Goal: Task Accomplishment & Management: Use online tool/utility

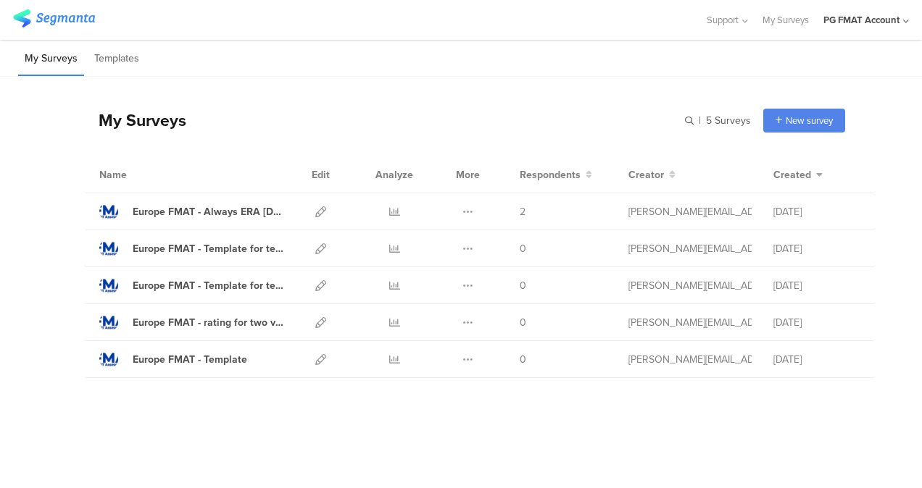
click at [881, 39] on div "PG FMAT Account" at bounding box center [866, 20] width 86 height 40
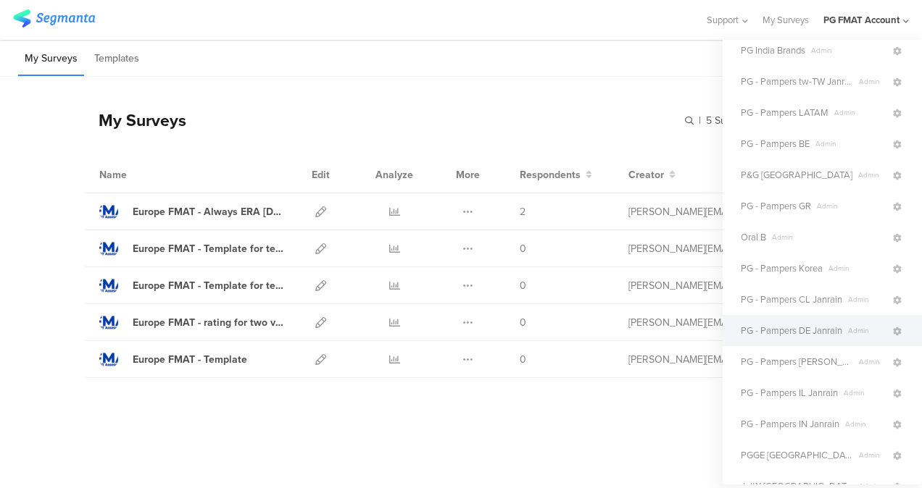
scroll to position [290, 0]
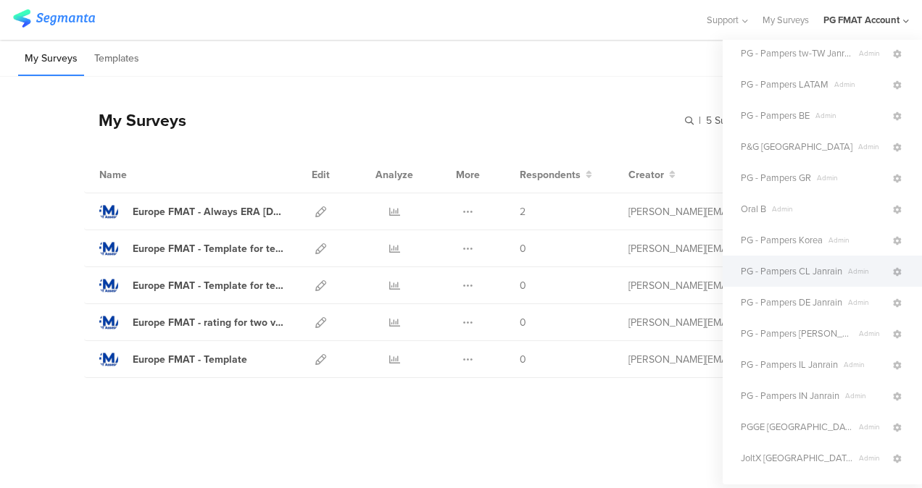
click at [820, 270] on span "PG - Pampers CL Janrain" at bounding box center [791, 272] width 101 height 14
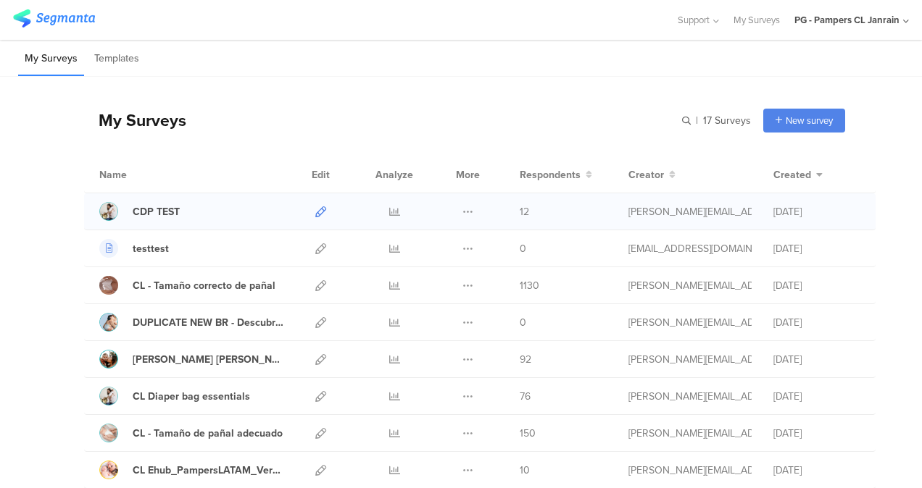
click at [315, 209] on icon at bounding box center [320, 212] width 11 height 11
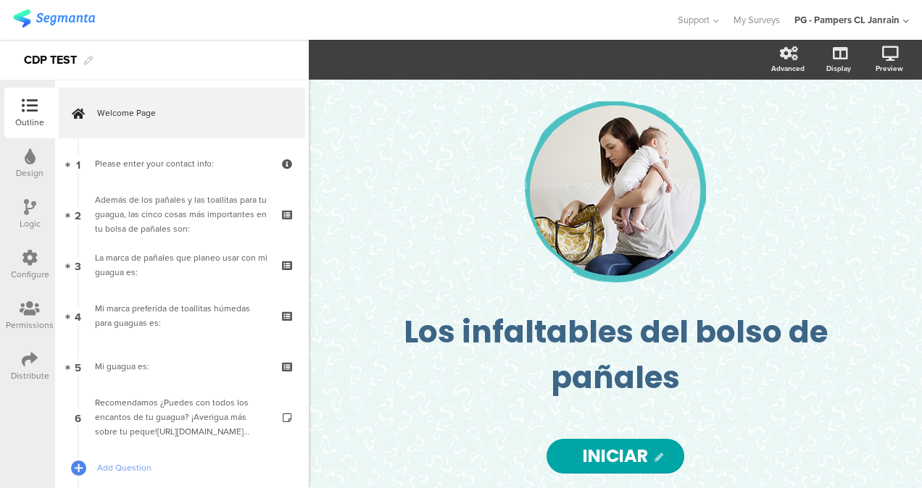
click at [24, 265] on icon at bounding box center [30, 258] width 16 height 16
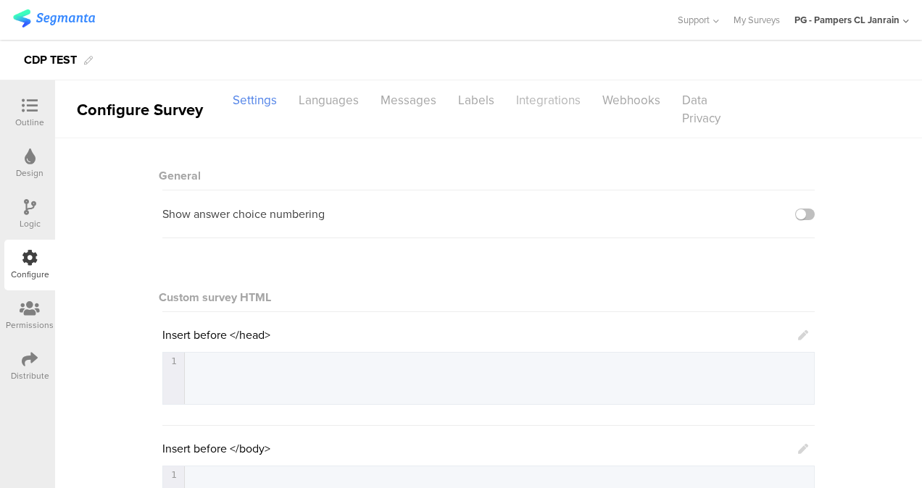
click at [538, 106] on div "Integrations" at bounding box center [548, 100] width 86 height 25
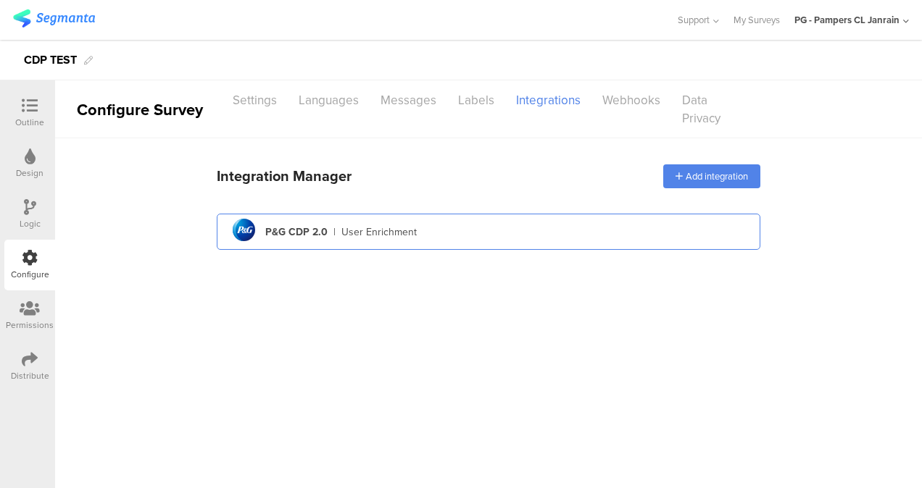
click at [494, 220] on div "pg logo P&G CDP 2.0 | User Enrichment" at bounding box center [488, 233] width 520 height 36
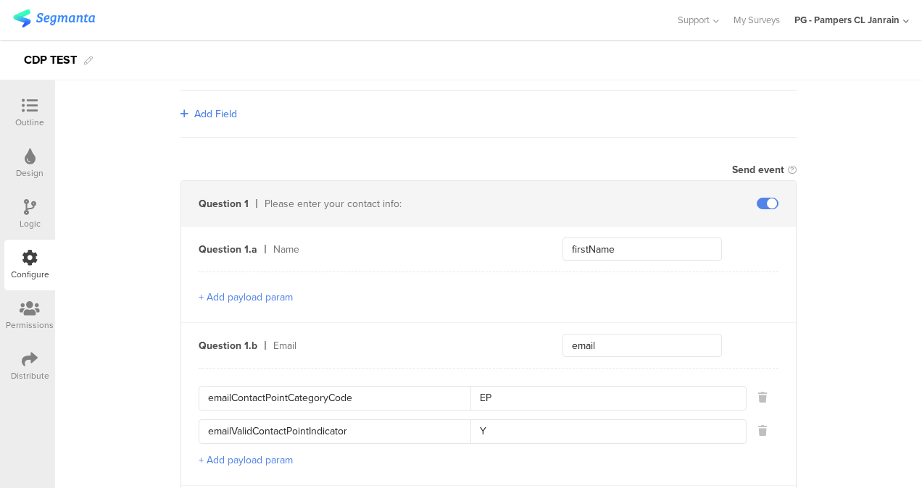
scroll to position [507, 0]
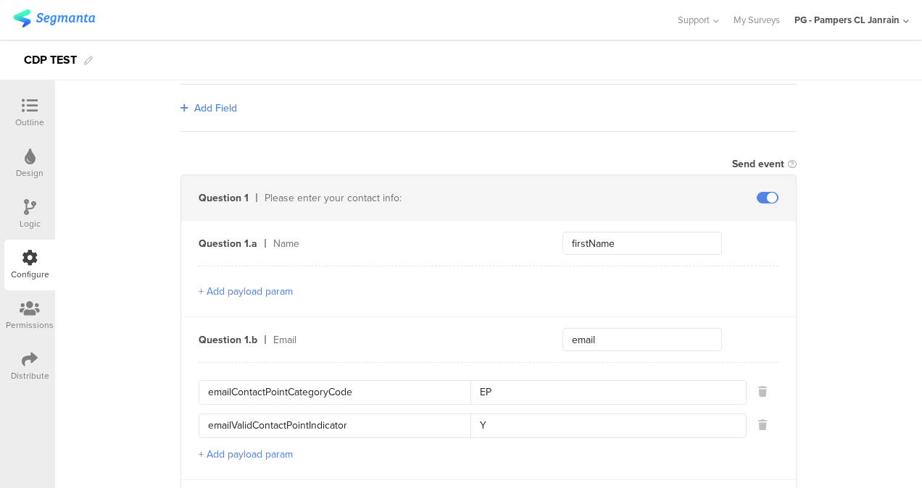
click at [892, 10] on div "PG - Pampers CL Janrain" at bounding box center [851, 20] width 115 height 40
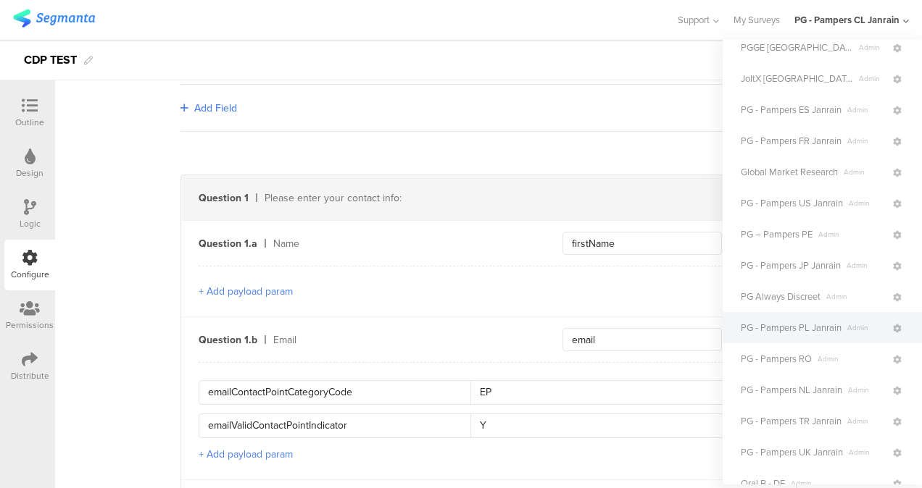
scroll to position [652, 0]
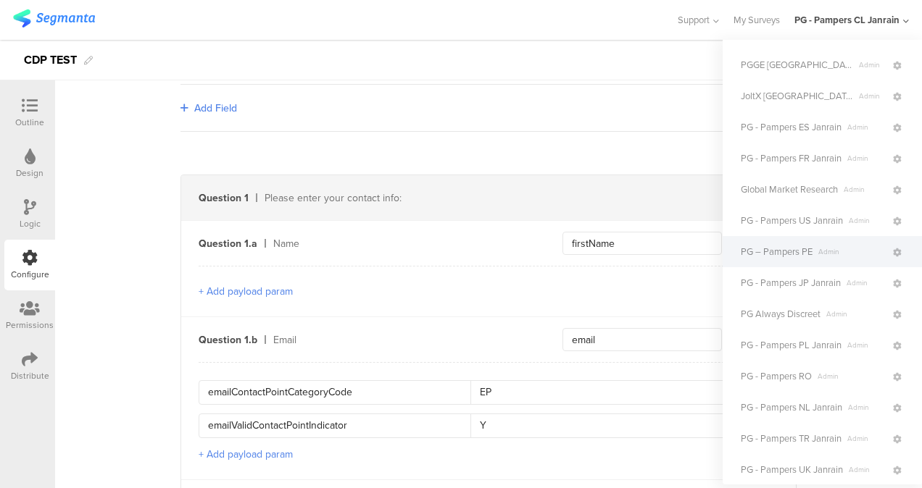
click at [807, 249] on span "PG – Pampers PE" at bounding box center [777, 252] width 72 height 14
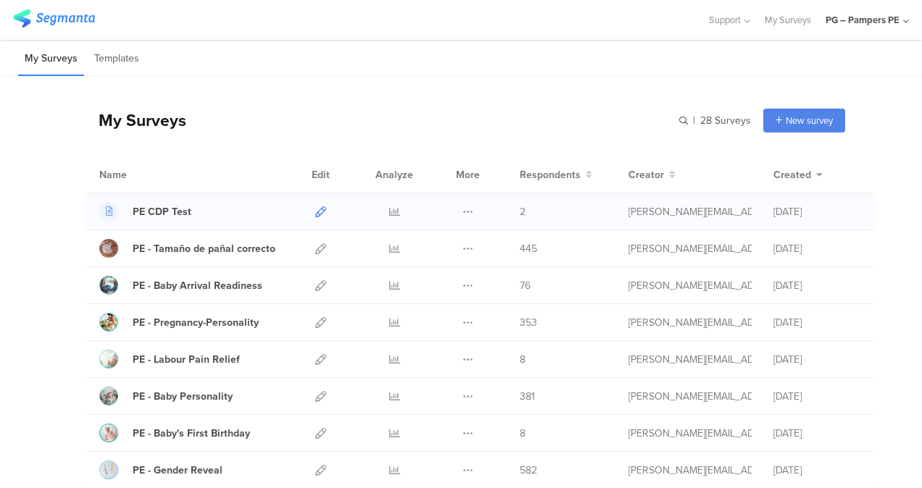
click at [315, 209] on icon at bounding box center [320, 212] width 11 height 11
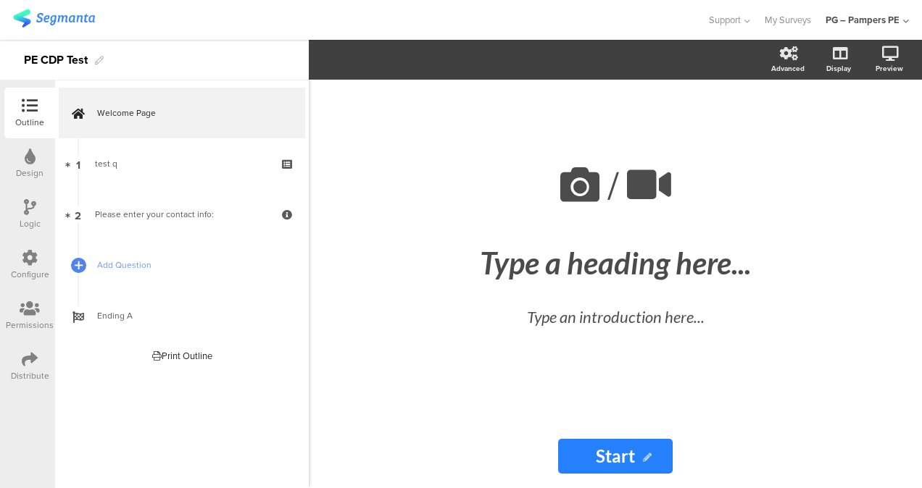
click at [28, 265] on icon at bounding box center [30, 258] width 16 height 16
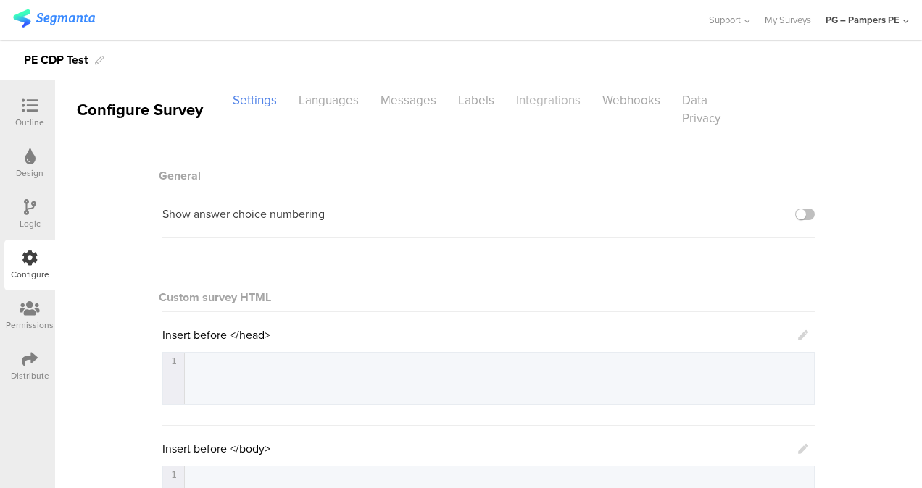
click at [531, 88] on div "Integrations" at bounding box center [548, 100] width 86 height 25
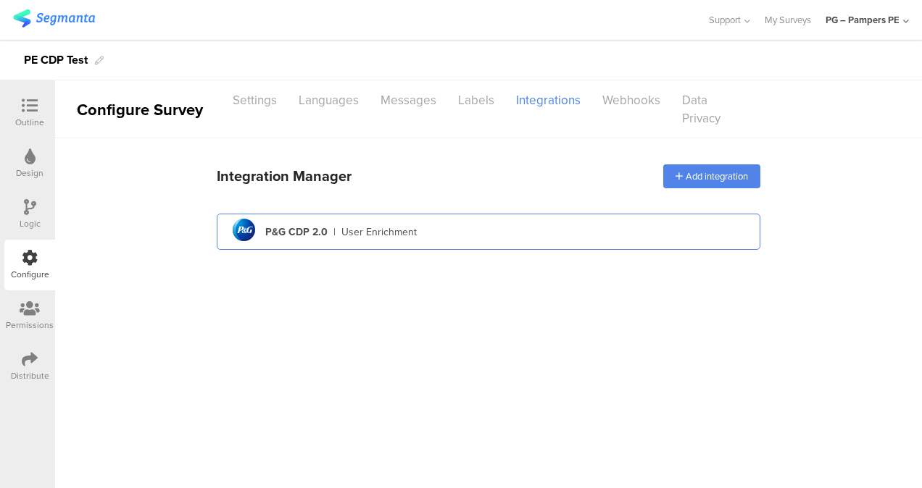
click at [340, 241] on div "pg logo P&G CDP 2.0 | User Enrichment" at bounding box center [488, 233] width 520 height 36
